Goal: Task Accomplishment & Management: Manage account settings

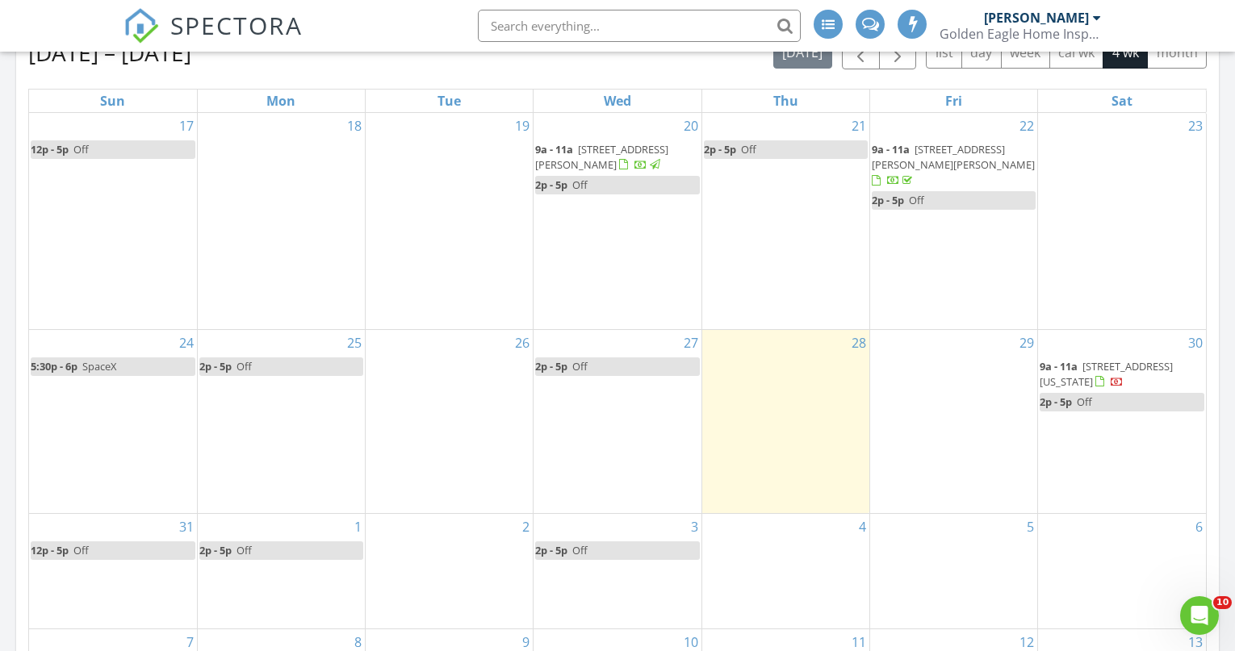
scroll to position [730, 0]
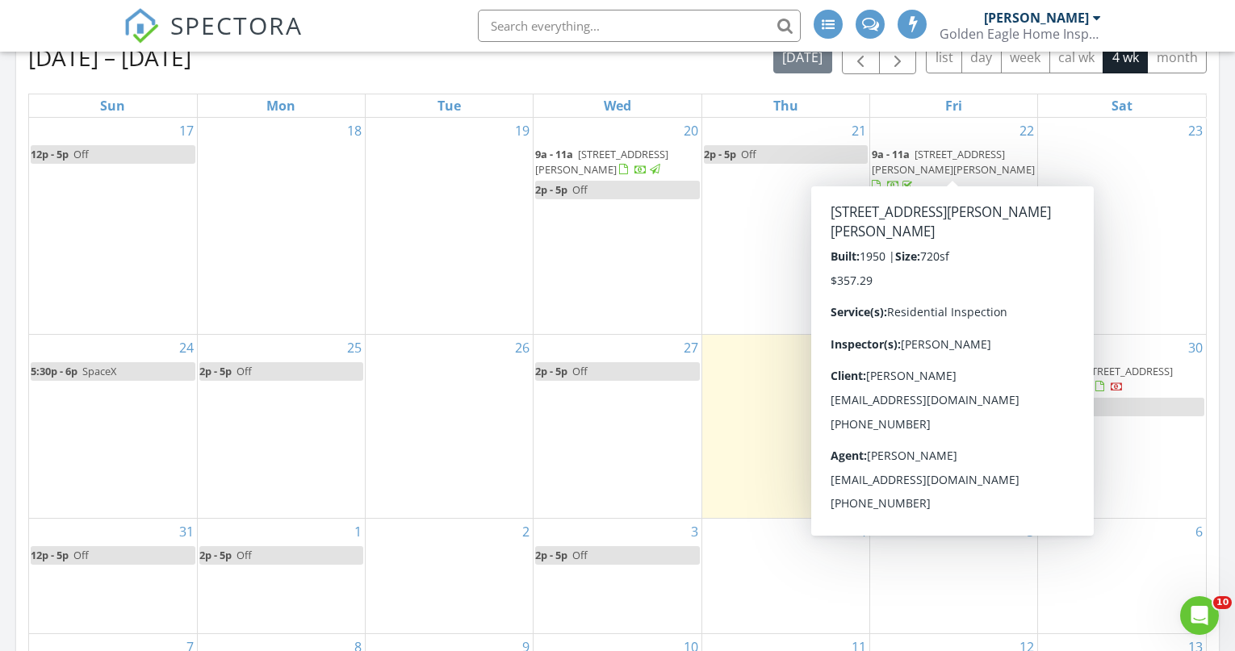
click at [965, 153] on span "1210 N Cochran St, Hobbs 88240" at bounding box center [953, 162] width 163 height 30
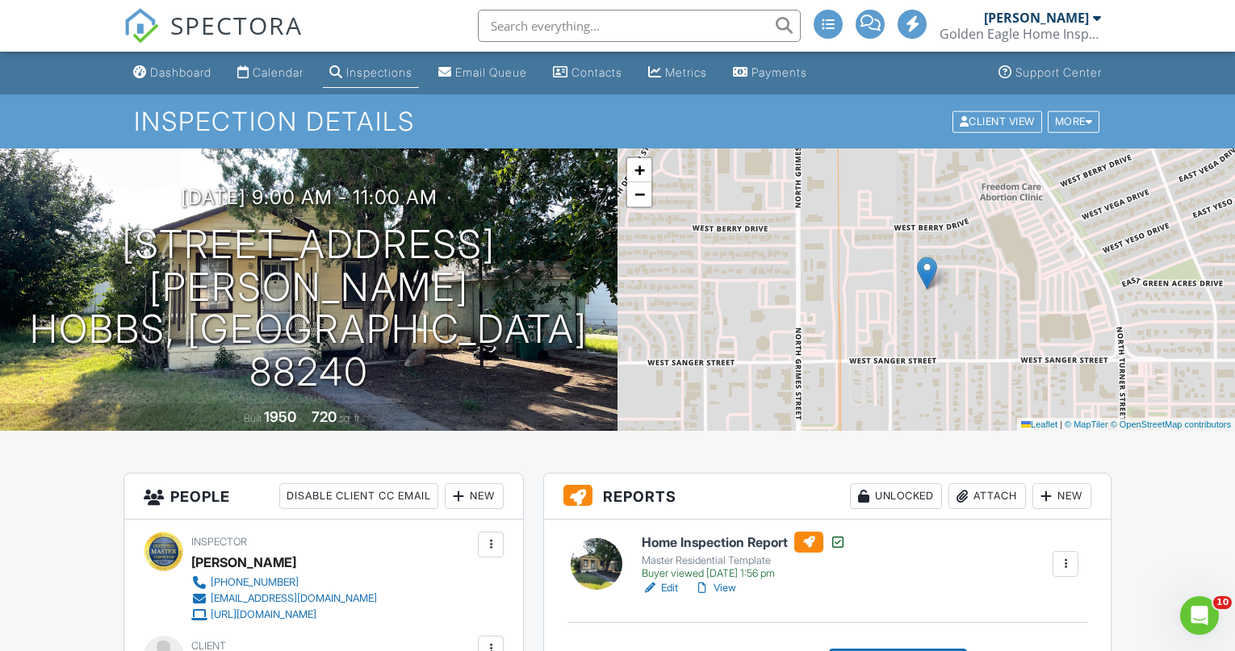
click at [271, 15] on span "SPECTORA" at bounding box center [236, 25] width 132 height 34
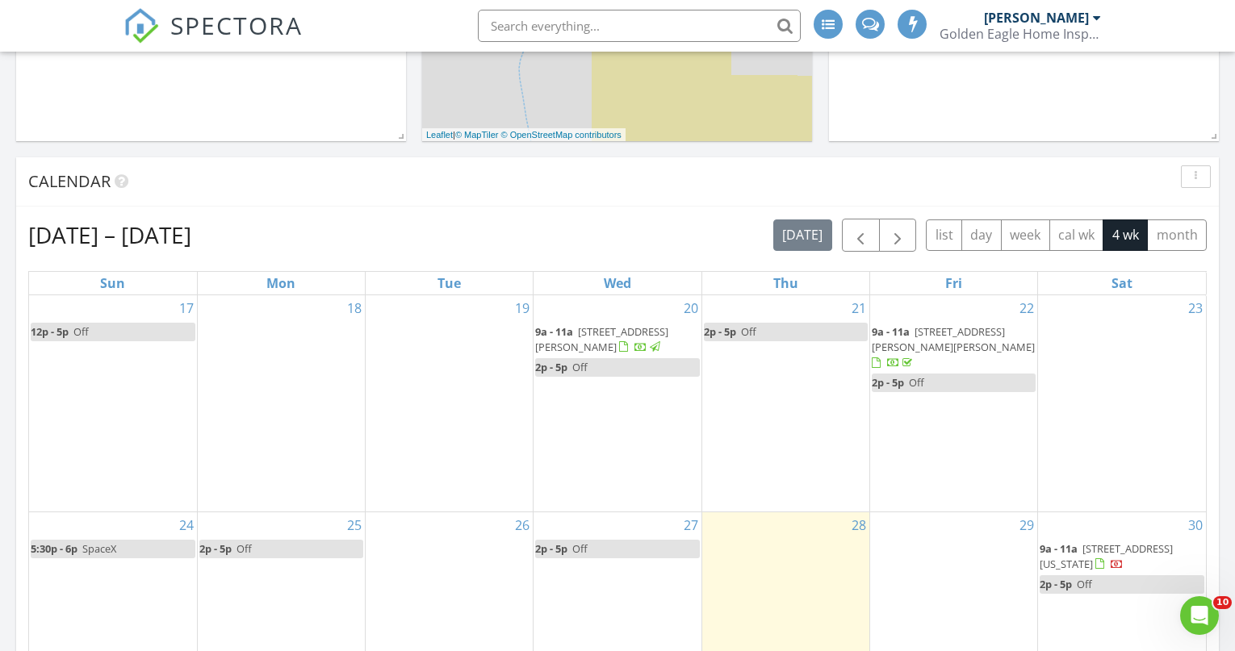
scroll to position [551, 0]
click at [864, 232] on span "button" at bounding box center [860, 237] width 19 height 19
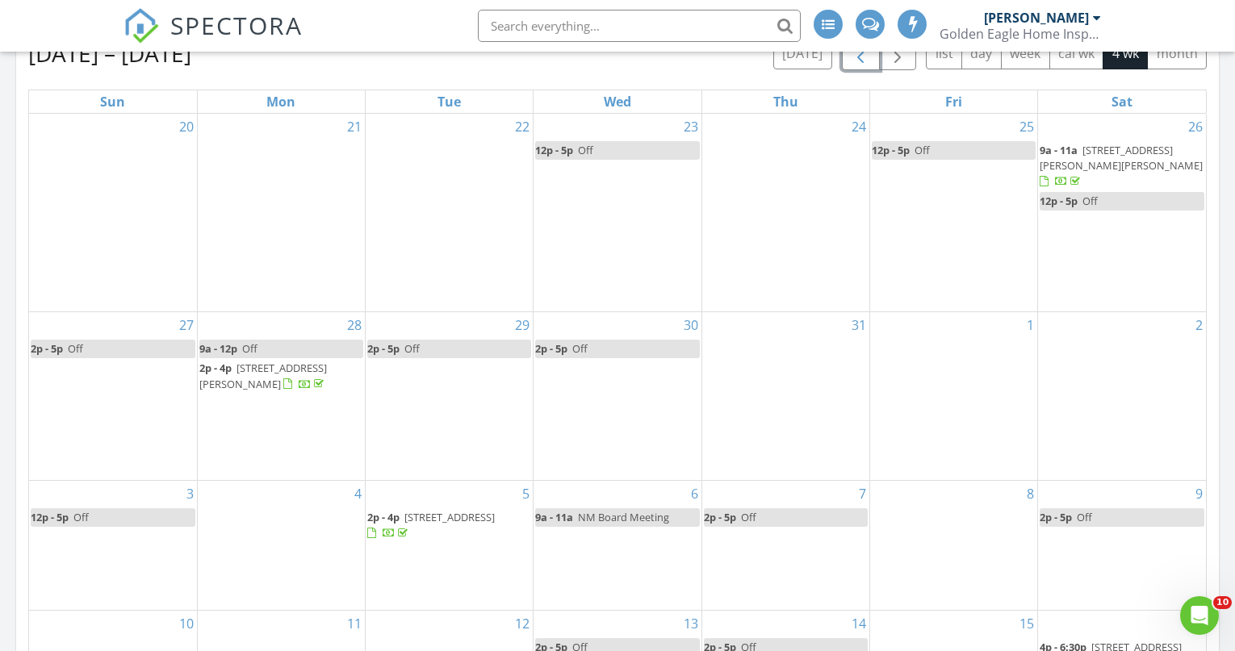
scroll to position [731, 0]
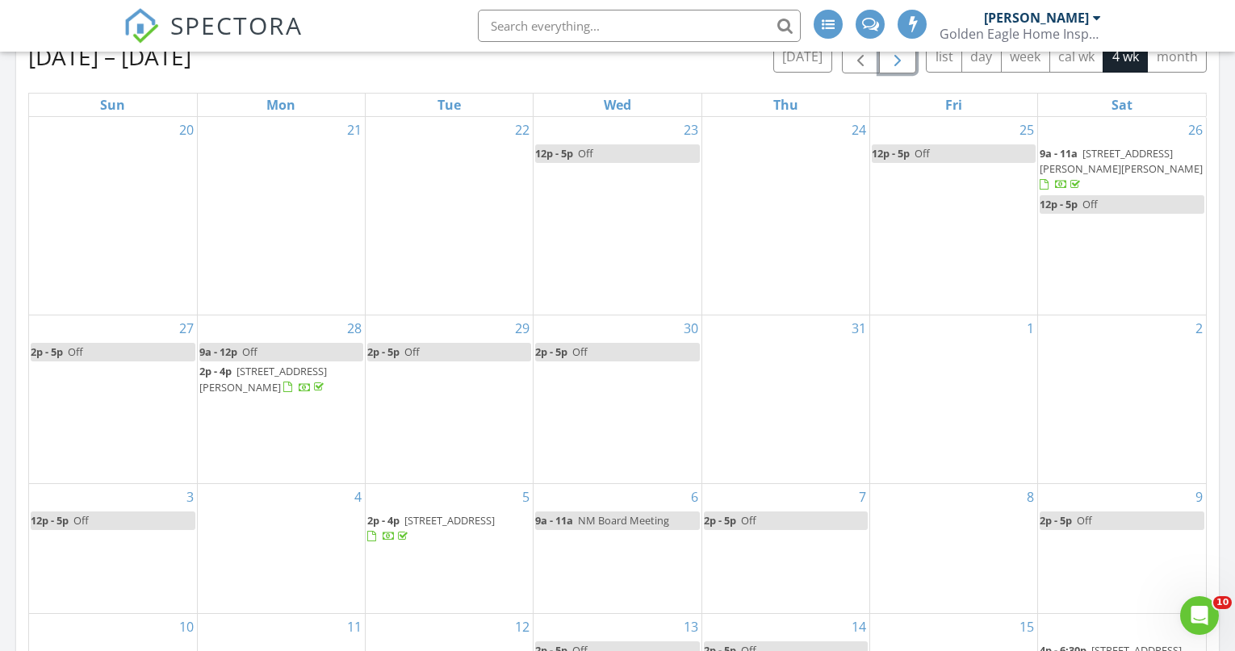
click at [907, 63] on button "button" at bounding box center [898, 56] width 38 height 33
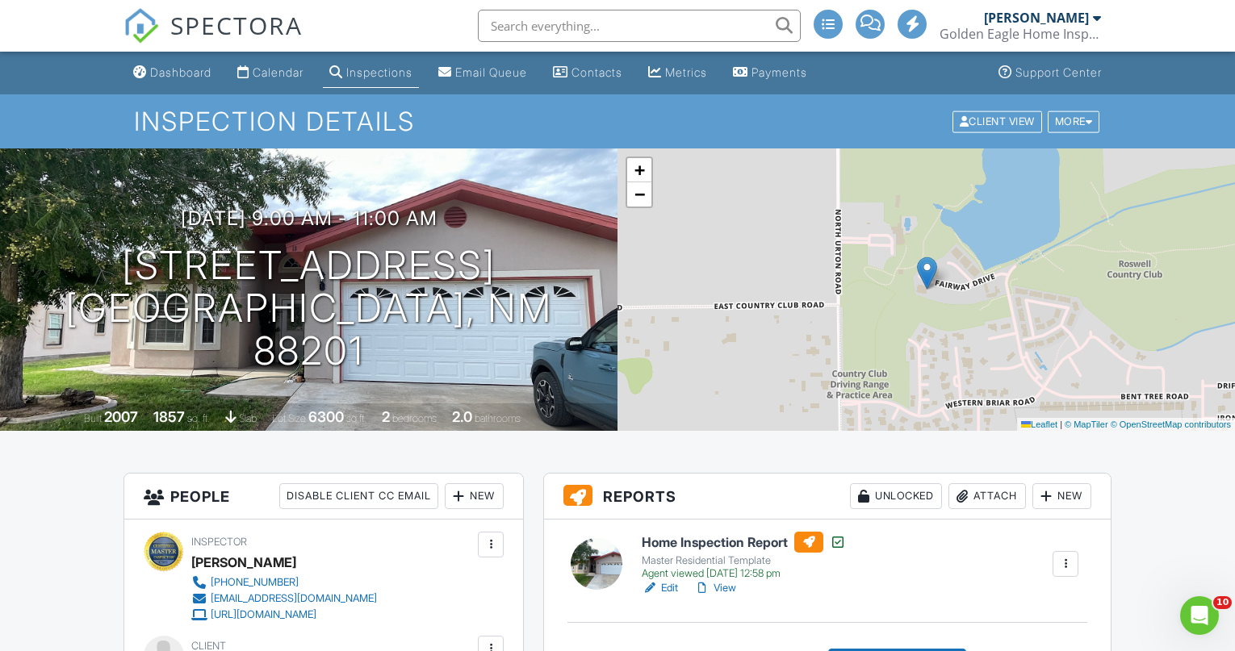
click at [262, 4] on div "SPECTORA" at bounding box center [212, 26] width 179 height 52
click at [243, 31] on span "SPECTORA" at bounding box center [236, 25] width 132 height 34
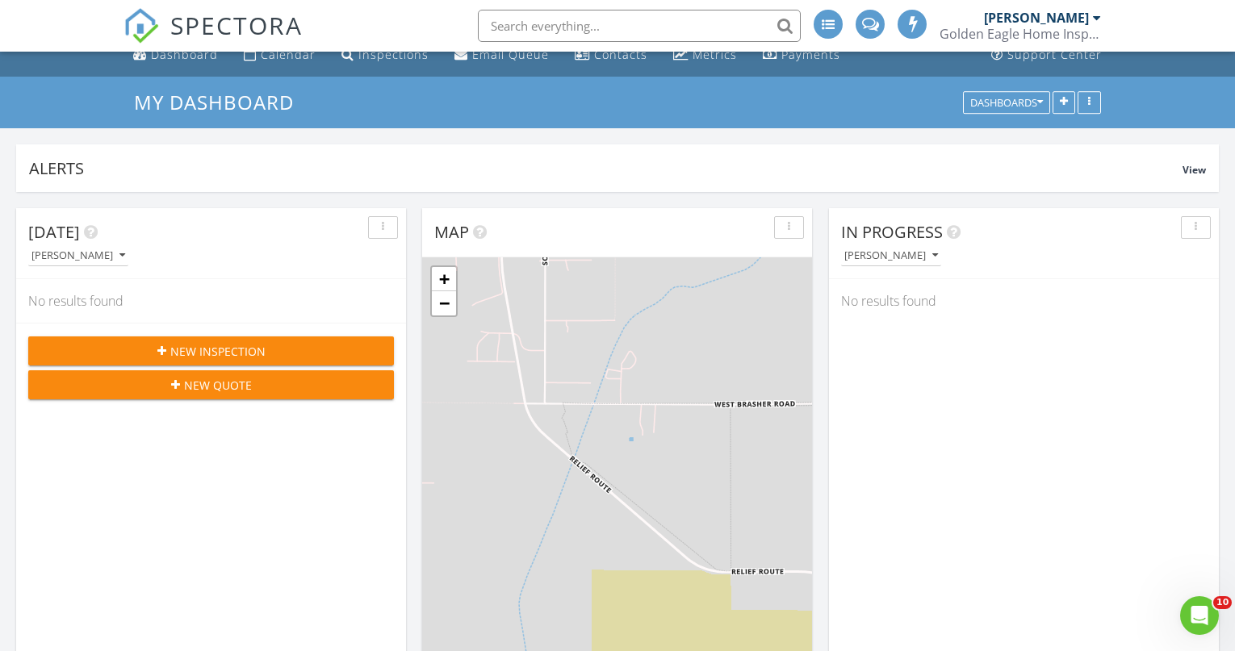
scroll to position [4, 0]
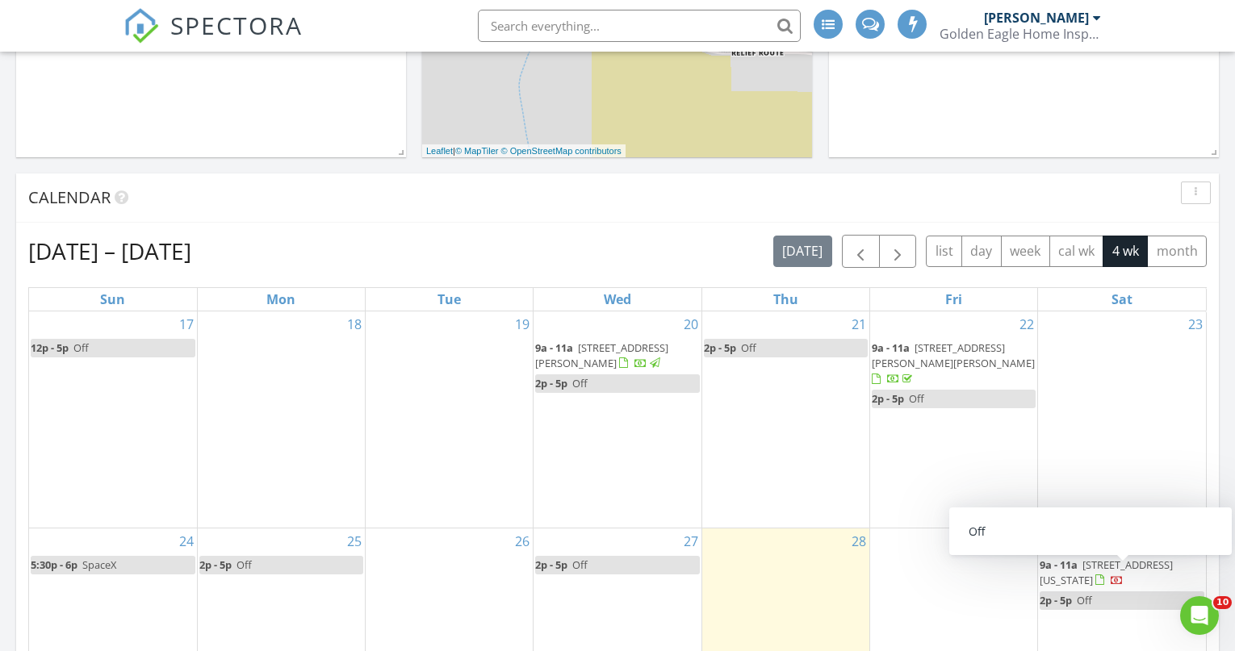
scroll to position [536, 0]
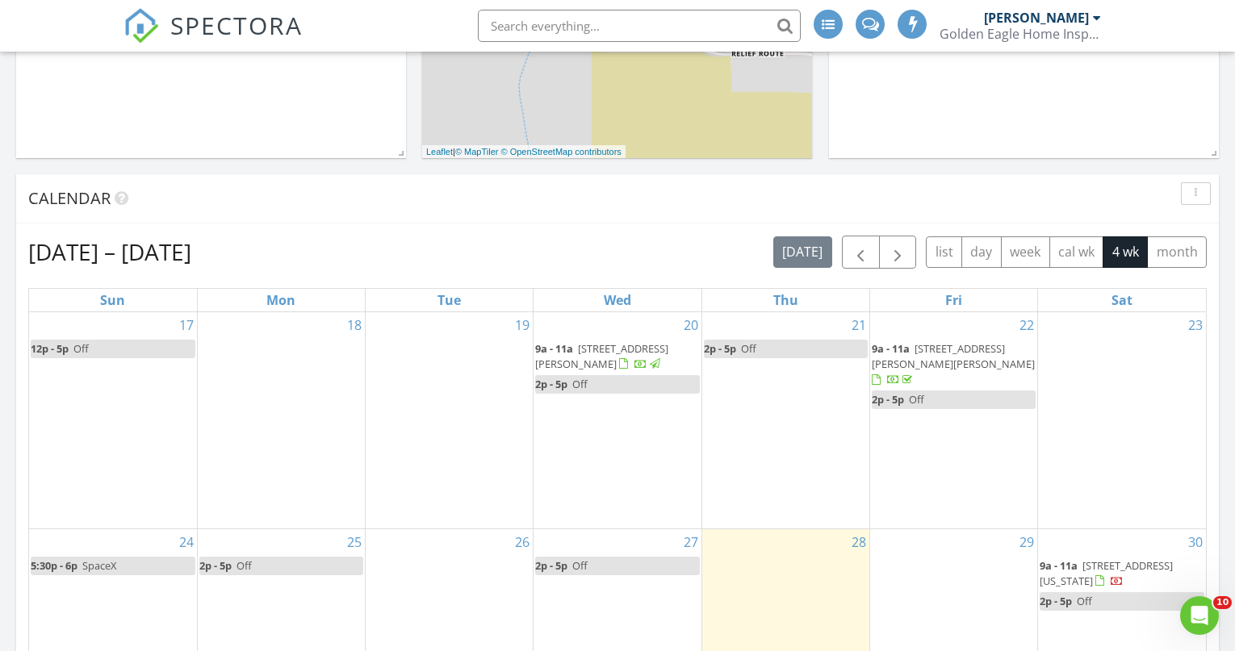
click at [379, 29] on div "SPECTORA [PERSON_NAME] Golden Eagle Home Inspection, LLC Role: Inspector Dashbo…" at bounding box center [617, 26] width 988 height 52
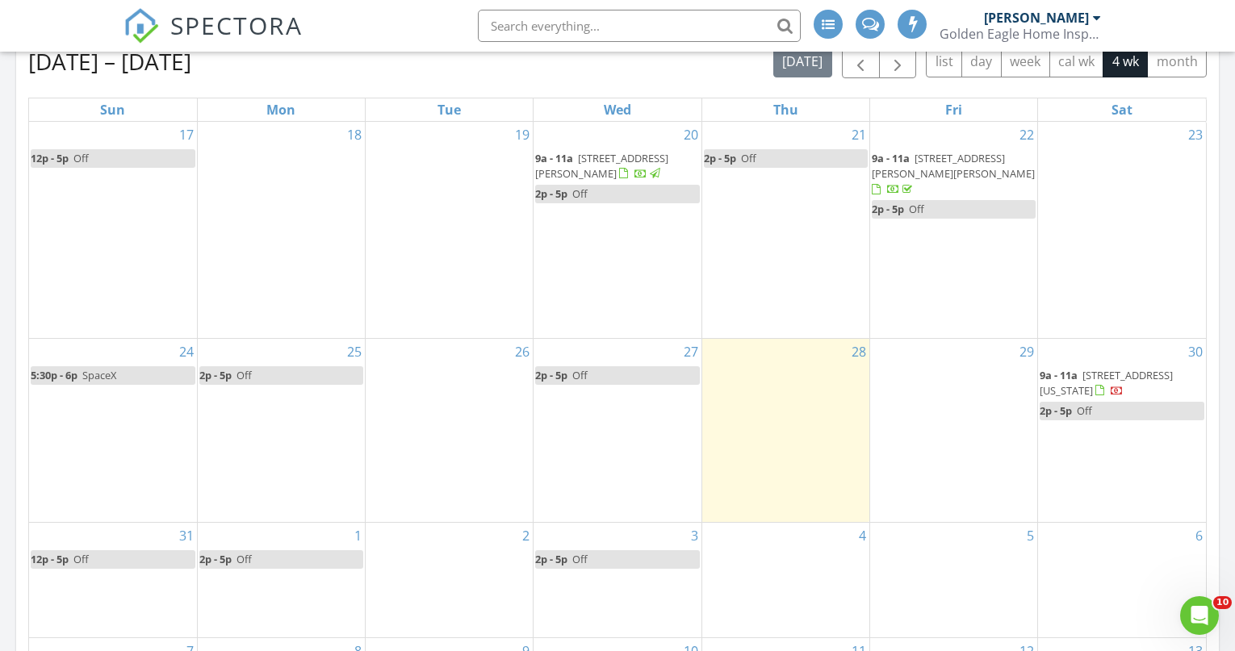
scroll to position [728, 0]
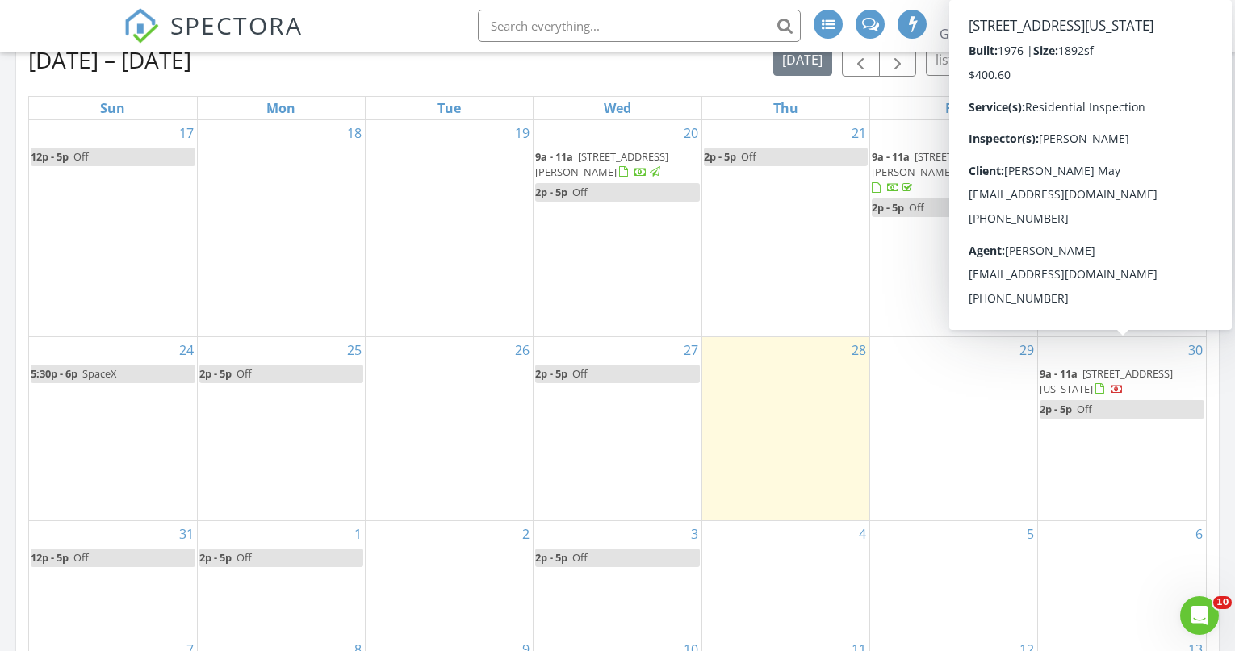
click at [1124, 366] on span "214 Texas Dr, Portales 88130" at bounding box center [1105, 381] width 133 height 30
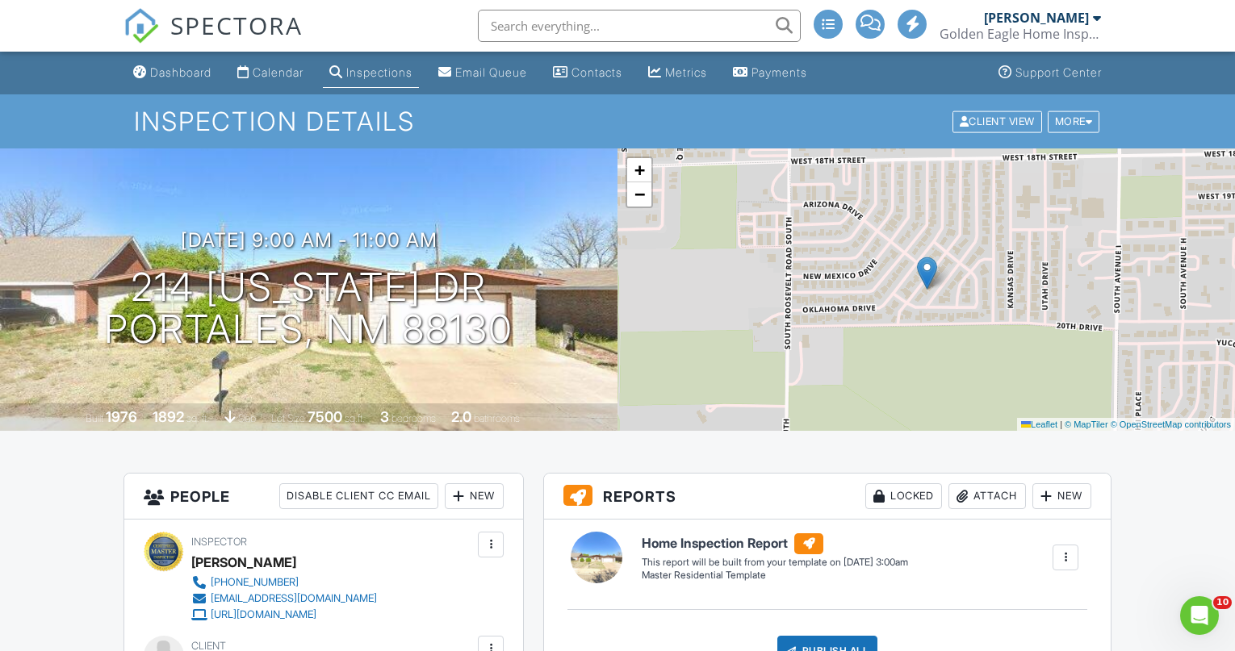
click at [238, 24] on span "SPECTORA" at bounding box center [236, 25] width 132 height 34
